Goal: Task Accomplishment & Management: Manage account settings

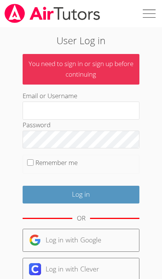
click at [150, 17] on label at bounding box center [148, 13] width 27 height 27
click at [150, 17] on input "checkbox" at bounding box center [148, 13] width 27 height 27
checkbox input "true"
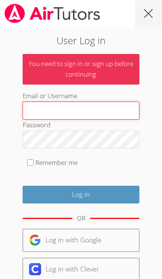
click at [116, 102] on input "Email or Username" at bounding box center [81, 111] width 117 height 18
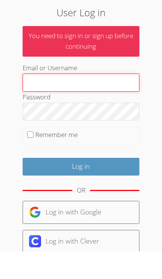
type input "[PERSON_NAME][EMAIL_ADDRESS][PERSON_NAME][DOMAIN_NAME]"
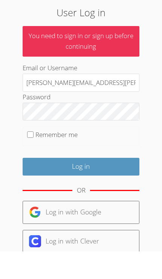
scroll to position [28, 0]
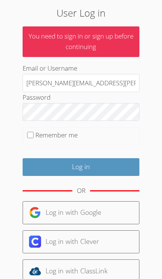
click at [28, 135] on input "Remember me" at bounding box center [30, 135] width 6 height 6
checkbox input "true"
click at [124, 162] on input "Log in" at bounding box center [81, 167] width 117 height 18
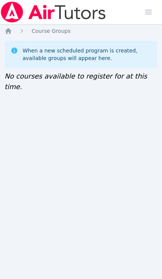
click at [85, 17] on img at bounding box center [53, 12] width 107 height 21
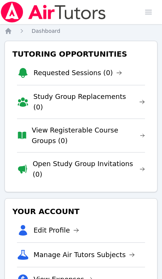
click at [153, 9] on span "button" at bounding box center [148, 12] width 17 height 17
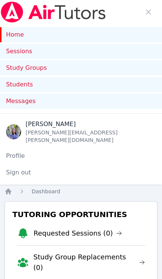
click at [156, 8] on span "button" at bounding box center [148, 12] width 17 height 17
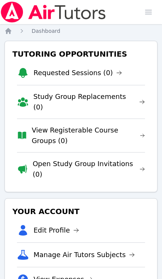
click at [51, 14] on img at bounding box center [53, 12] width 107 height 21
click at [8, 38] on div "Home Dashboard Tutoring Opportunities Requested Sessions (0) Study Group Replac…" at bounding box center [81, 207] width 153 height 361
click at [9, 34] on icon "Breadcrumb" at bounding box center [9, 31] width 8 height 8
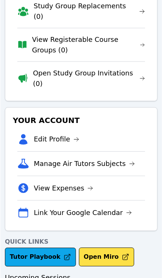
scroll to position [91, 0]
